Goal: Transaction & Acquisition: Purchase product/service

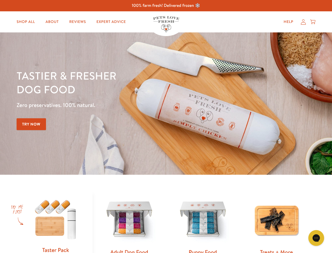
click at [166, 126] on div "Tastier & fresher dog food Zero preservatives. 100% natural. Try Now" at bounding box center [116, 103] width 199 height 69
click at [317, 238] on icon "Gorgias live chat" at bounding box center [316, 237] width 5 height 5
